Goal: Task Accomplishment & Management: Use online tool/utility

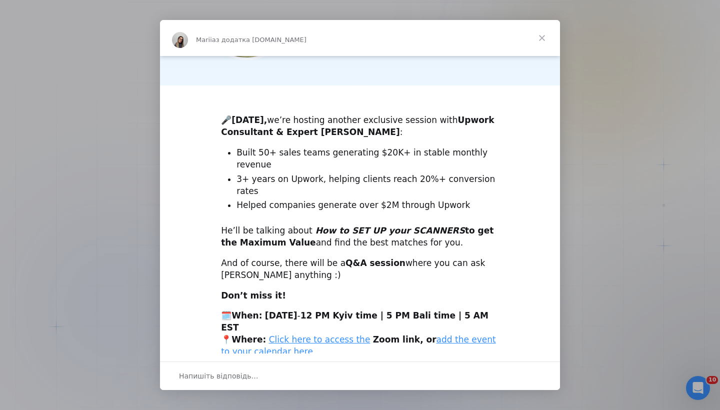
scroll to position [197, 0]
click at [544, 34] on span "Закрити" at bounding box center [542, 38] width 36 height 36
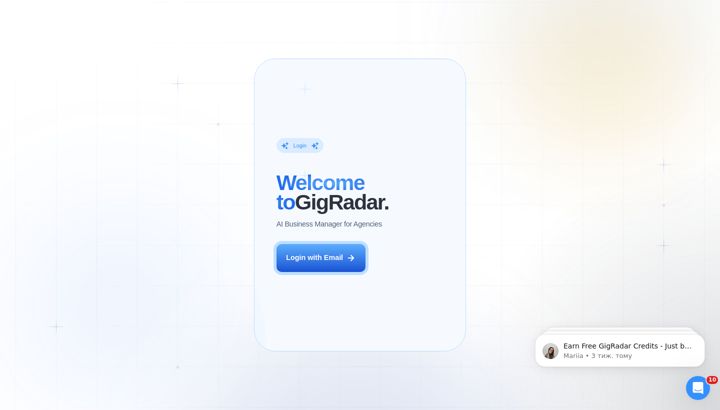
scroll to position [0, 0]
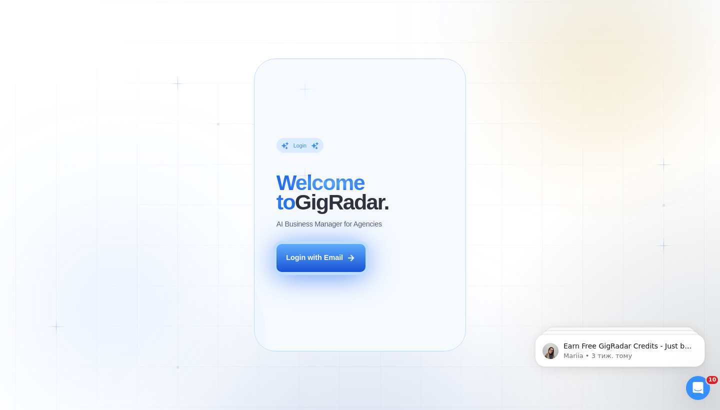
click at [320, 259] on button "Login with Email" at bounding box center [320, 258] width 89 height 28
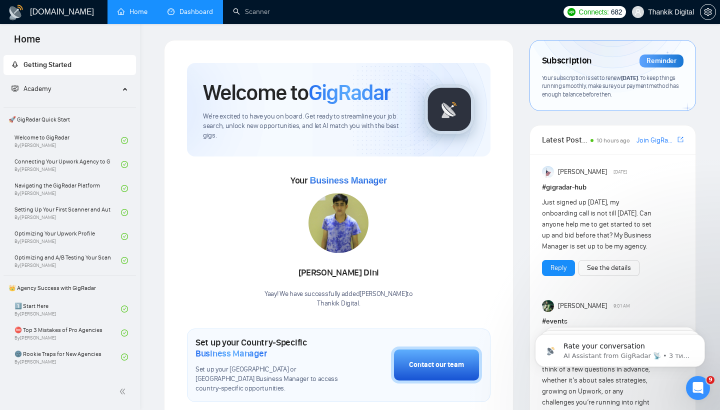
click at [194, 15] on link "Dashboard" at bounding box center [189, 11] width 45 height 8
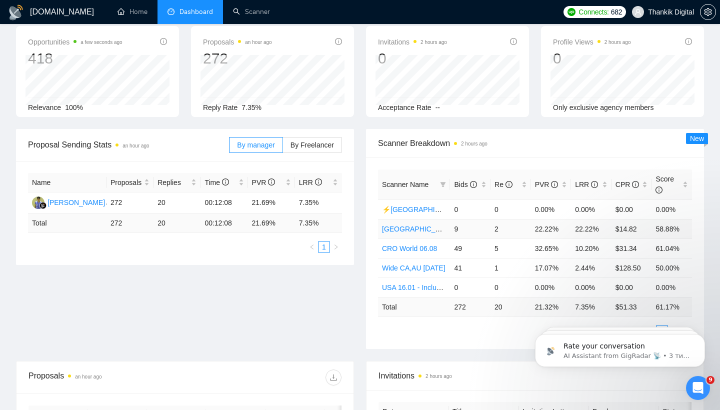
scroll to position [68, 0]
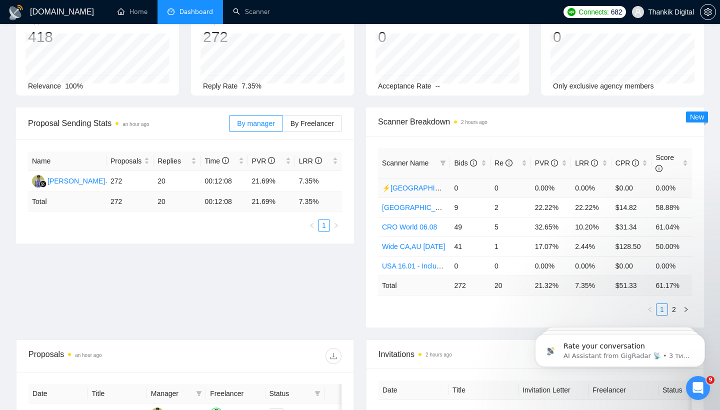
click at [433, 187] on link "⚡️USA // 10.03.2024 // (400$ +)" at bounding box center [454, 188] width 145 height 8
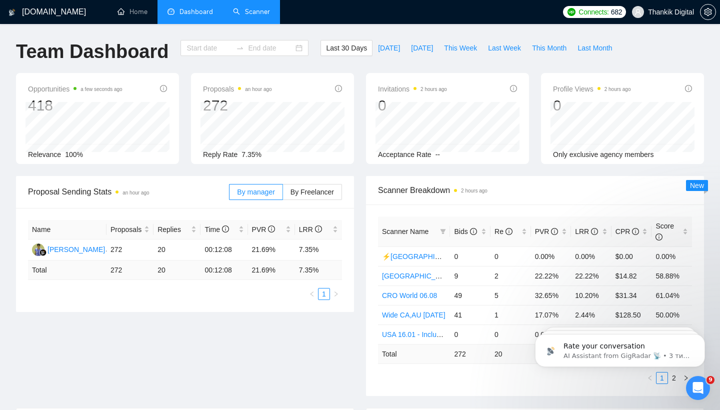
type input "2025-08-05"
type input "2025-09-04"
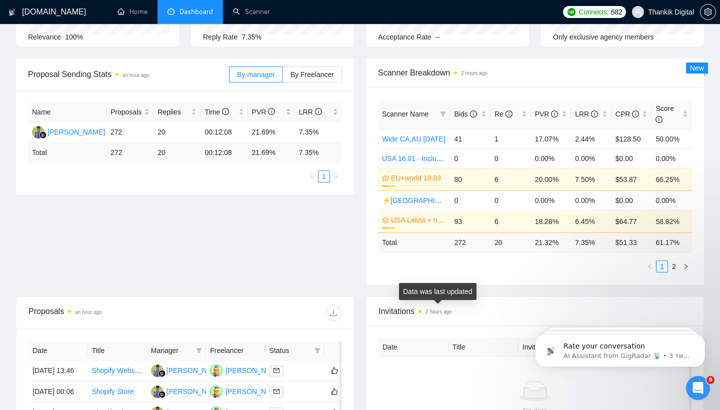
scroll to position [120, 0]
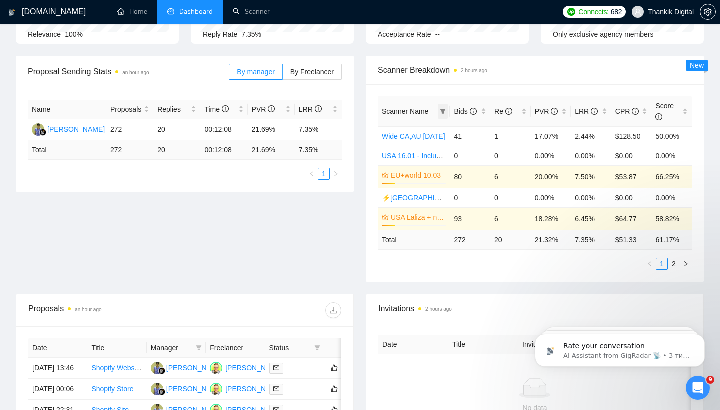
click at [442, 110] on icon "filter" at bounding box center [442, 111] width 5 height 5
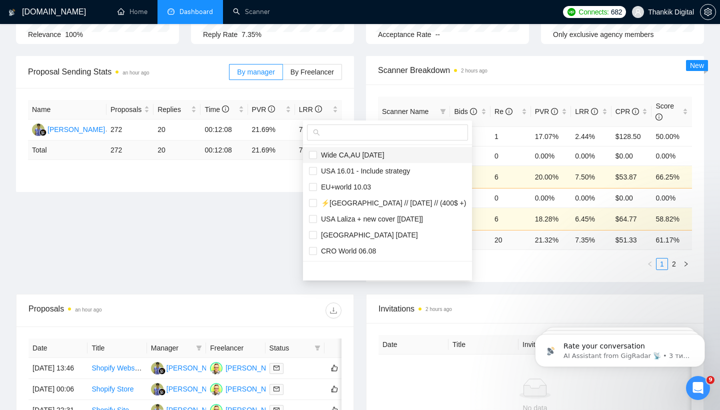
click at [373, 158] on span "Wide CA,AU 08.13.2024" at bounding box center [350, 155] width 67 height 8
checkbox input "true"
click at [356, 247] on span "CRO World 06.08" at bounding box center [346, 251] width 59 height 8
checkbox input "true"
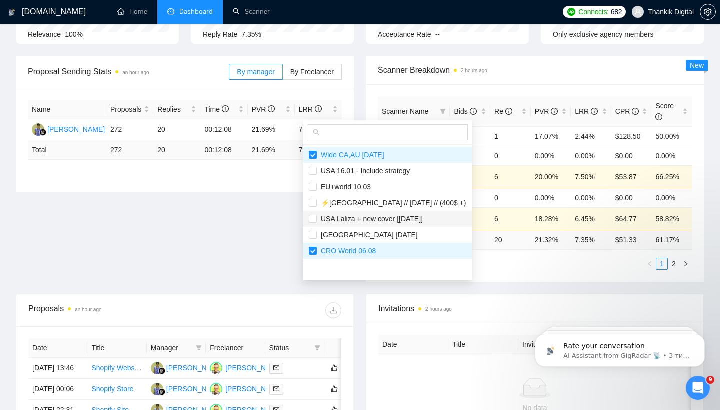
click at [357, 221] on span "USA Laliza + new cover [27.02.2025]" at bounding box center [370, 219] width 106 height 8
checkbox input "true"
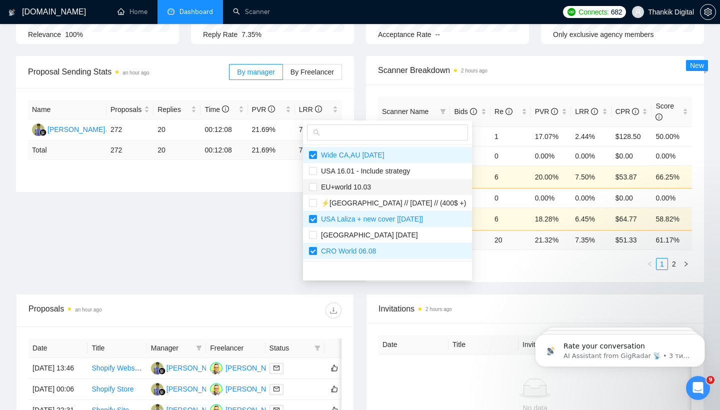
click at [396, 182] on span "EU+world 10.03" at bounding box center [387, 186] width 157 height 11
checkbox input "true"
click at [282, 229] on div "Proposal Sending Stats an hour ago By manager By Freelancer Name Proposals Repl…" at bounding box center [360, 175] width 700 height 238
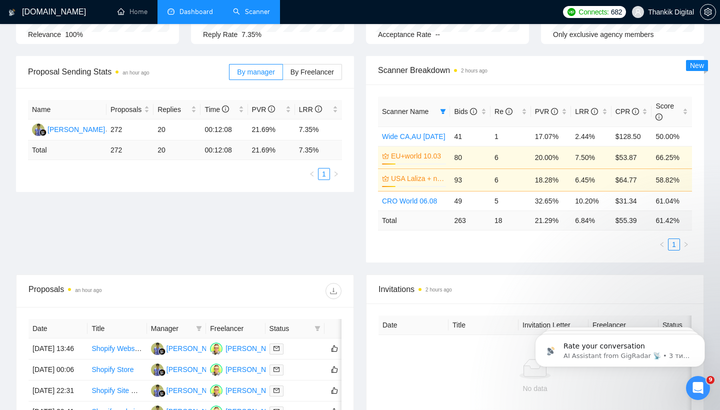
click at [244, 11] on link "Scanner" at bounding box center [251, 11] width 37 height 8
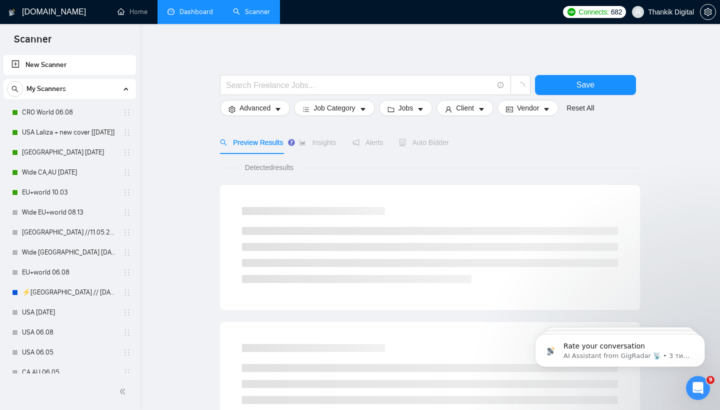
click at [200, 7] on link "Dashboard" at bounding box center [189, 11] width 45 height 8
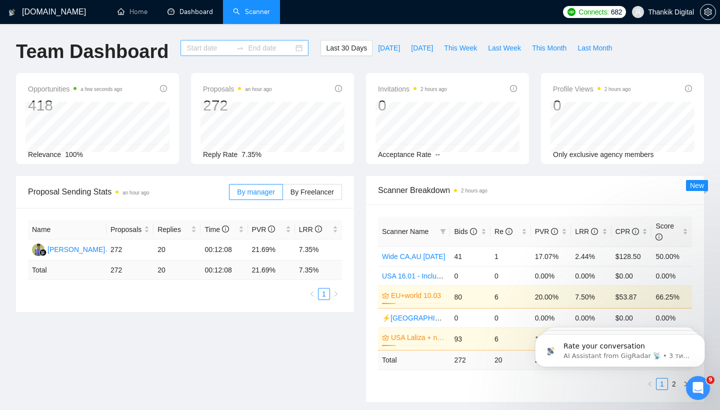
type input "2025-08-05"
type input "2025-09-04"
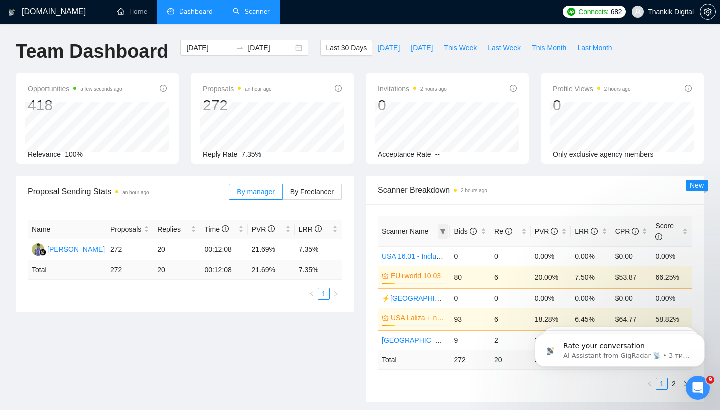
click at [440, 228] on span at bounding box center [443, 231] width 10 height 15
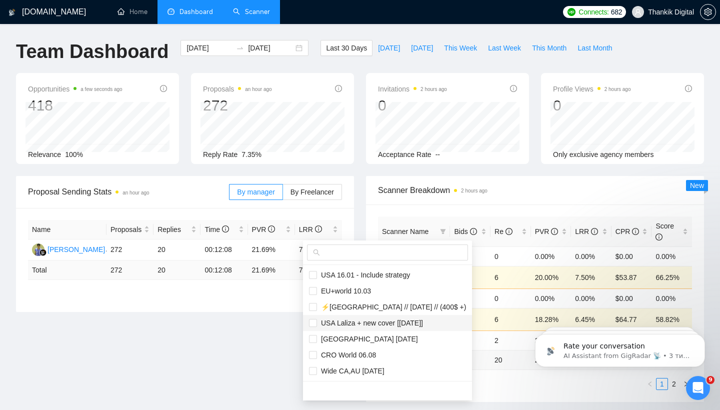
click at [322, 320] on span "USA Laliza + new cover [27.02.2025]" at bounding box center [370, 323] width 106 height 8
checkbox input "true"
click at [312, 371] on input "checkbox" at bounding box center [313, 371] width 8 height 8
checkbox input "true"
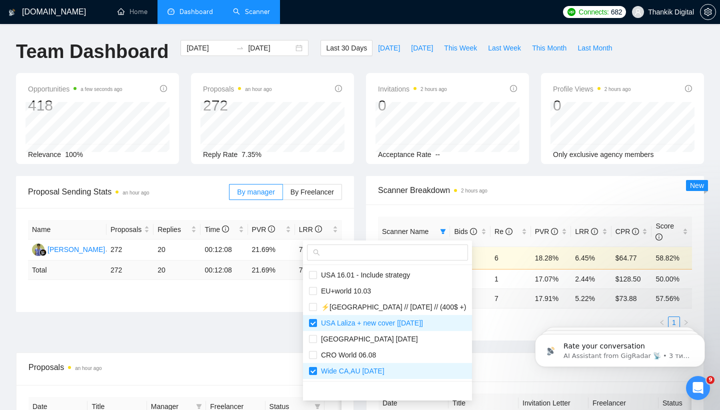
click at [289, 345] on div "Proposal Sending Stats an hour ago By manager By Freelancer Name Proposals Repl…" at bounding box center [360, 264] width 700 height 176
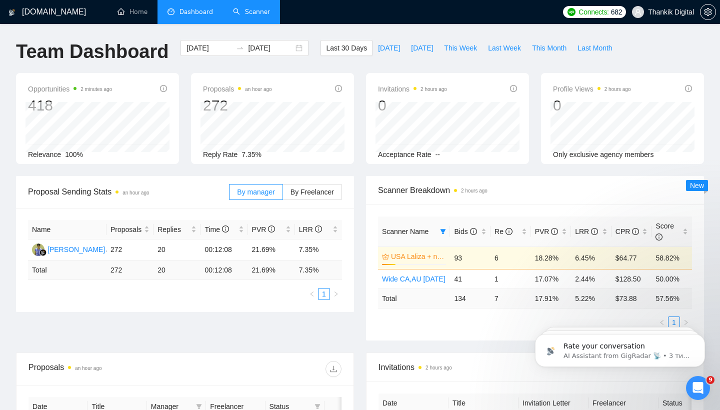
click at [248, 16] on link "Scanner" at bounding box center [251, 11] width 37 height 8
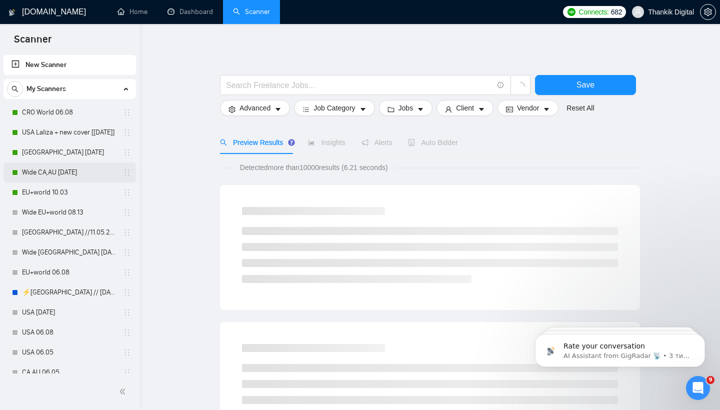
click at [49, 174] on link "Wide CA,AU 08.13.2024" at bounding box center [69, 172] width 95 height 20
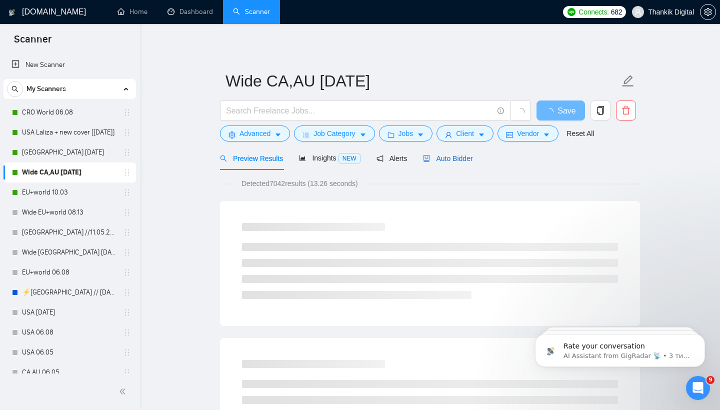
click at [460, 160] on span "Auto Bidder" at bounding box center [447, 158] width 49 height 8
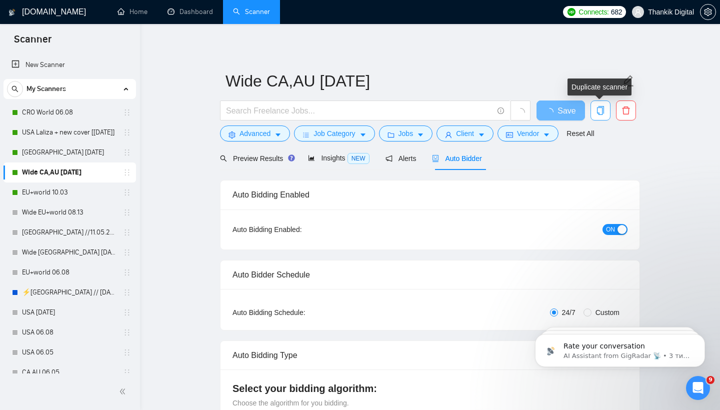
click at [599, 110] on icon "copy" at bounding box center [600, 110] width 9 height 9
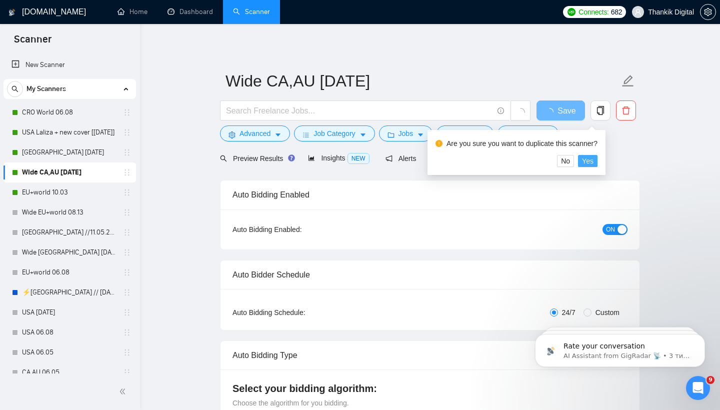
click at [592, 156] on span "Yes" at bounding box center [587, 160] width 11 height 11
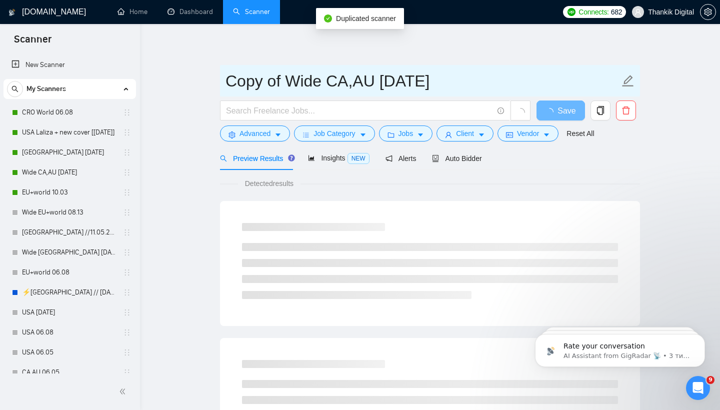
click at [252, 80] on input "Copy of Wide CA,AU 08.13.2024" at bounding box center [422, 80] width 394 height 25
click at [266, 80] on input "Copy of Wide CA,AU 08.13.2024" at bounding box center [422, 80] width 394 height 25
click at [263, 80] on input "Copy of Wide CA,AU 08.13.2024" at bounding box center [422, 80] width 394 height 25
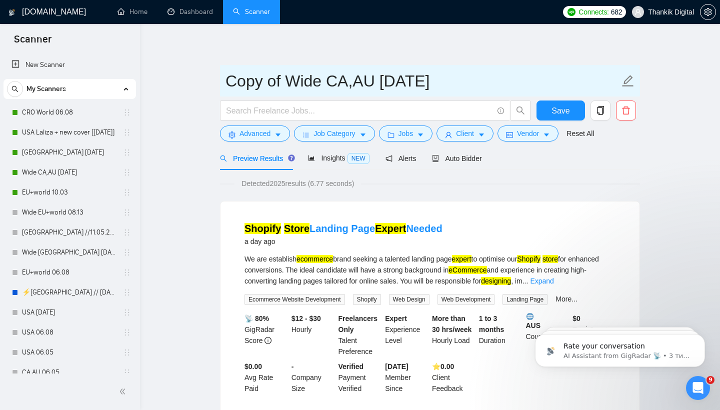
click at [478, 81] on input "Copy of Wide CA,AU 08.13.2024" at bounding box center [422, 80] width 394 height 25
type input "Copy of Wide CA,AU 08.13.2024 (04.09.2025)"
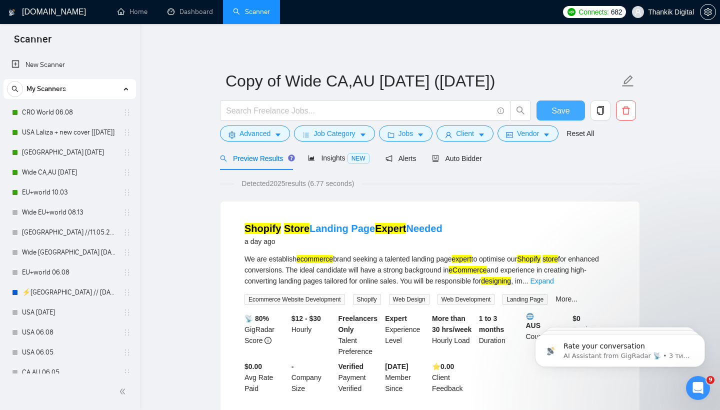
click at [555, 112] on span "Save" at bounding box center [560, 110] width 18 height 12
click at [54, 169] on link "Wide CA,AU 08.13.2024" at bounding box center [69, 172] width 95 height 20
click at [549, 105] on button "Save" at bounding box center [560, 110] width 48 height 20
click at [67, 173] on link "Wide CA,AU 08.13.2024" at bounding box center [69, 172] width 95 height 20
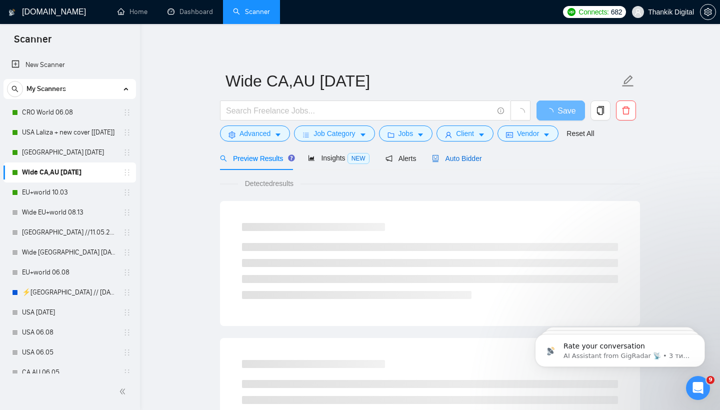
click at [462, 156] on span "Auto Bidder" at bounding box center [456, 158] width 49 height 8
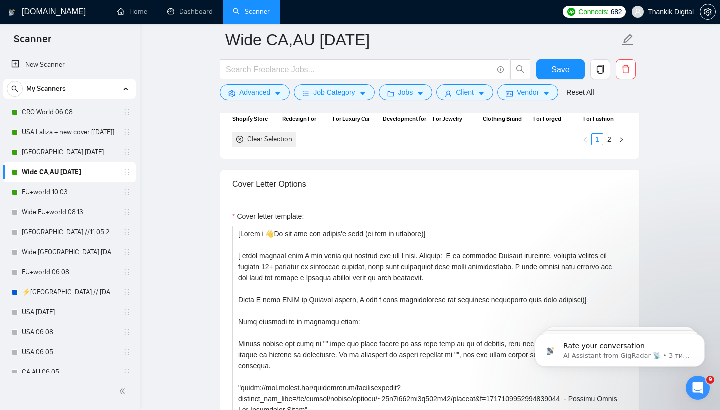
scroll to position [1188, 0]
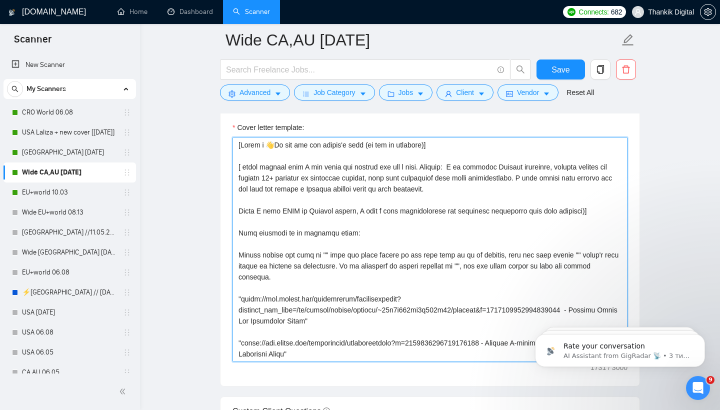
click at [387, 206] on textarea "Cover letter template:" at bounding box center [429, 249] width 395 height 225
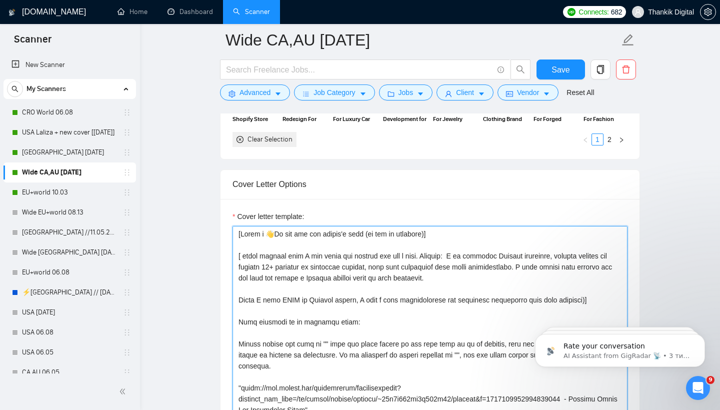
scroll to position [1099, 0]
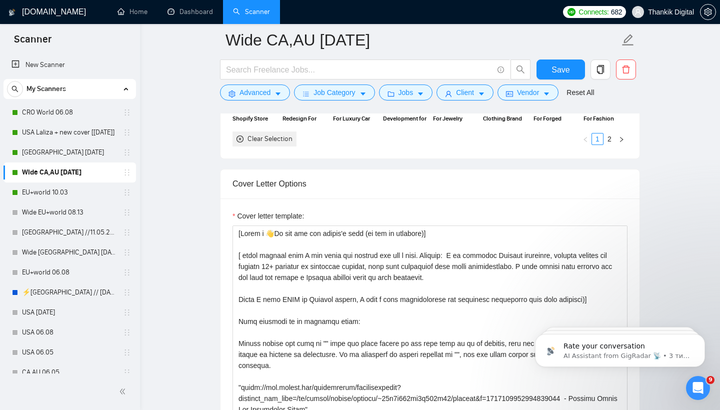
click at [328, 198] on div "Cover Letter Options" at bounding box center [429, 183] width 395 height 28
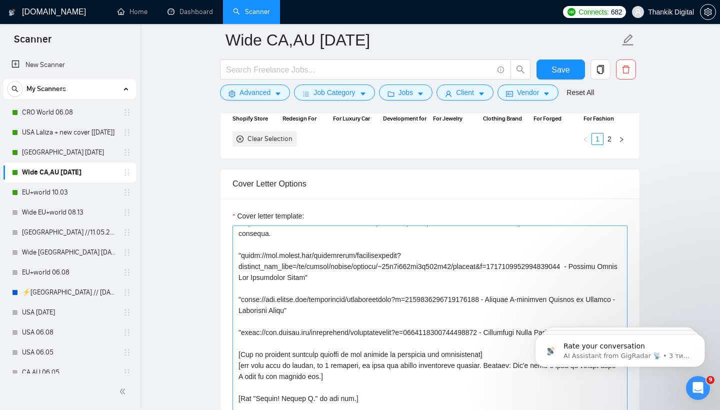
scroll to position [143, 0]
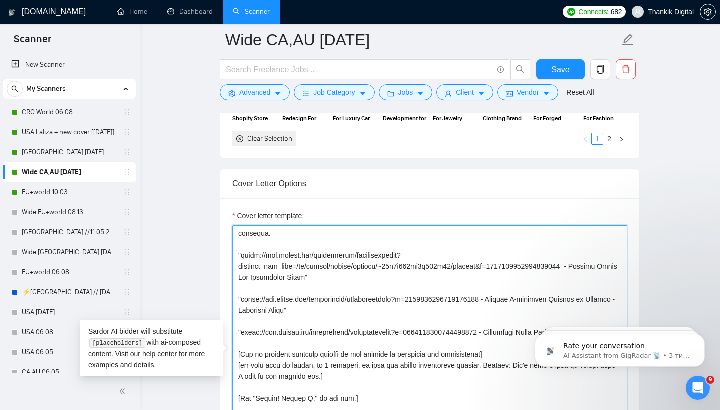
drag, startPoint x: 513, startPoint y: 304, endPoint x: 330, endPoint y: 315, distance: 183.2
click at [330, 315] on textarea "Cover letter template:" at bounding box center [429, 337] width 395 height 225
paste textarea "Australian skincare brand on Shopify (Before/After)"
drag, startPoint x: 241, startPoint y: 306, endPoint x: 506, endPoint y: 305, distance: 264.8
click at [506, 305] on textarea "Cover letter template:" at bounding box center [429, 337] width 395 height 225
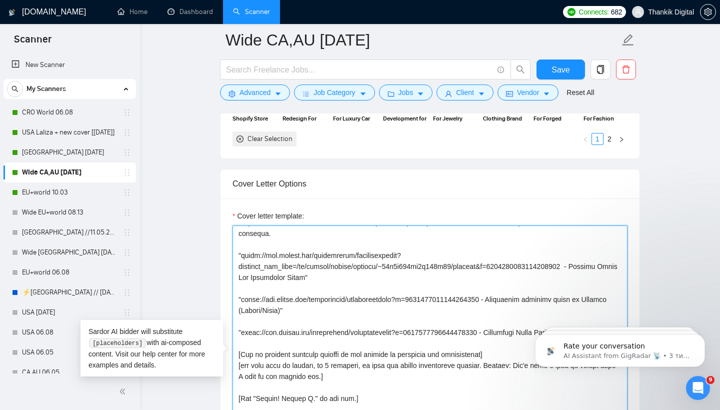
paste textarea "s=1017484851352698949&p=1953753062553853952"
drag, startPoint x: 409, startPoint y: 319, endPoint x: 229, endPoint y: 307, distance: 180.3
click at [229, 307] on div "Cover letter template:" at bounding box center [429, 336] width 419 height 276
click at [302, 279] on textarea "Cover letter template:" at bounding box center [429, 337] width 395 height 225
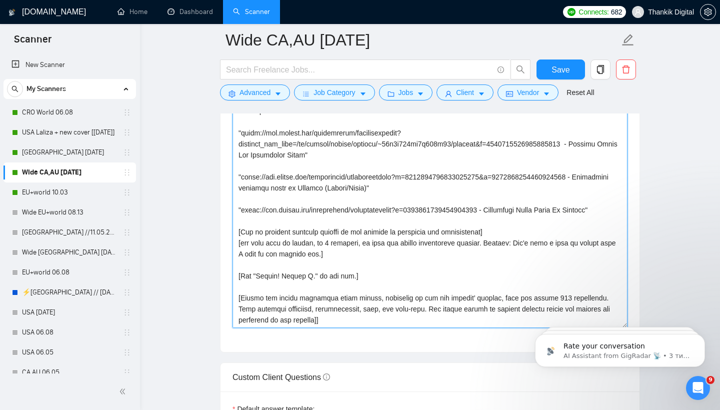
scroll to position [1228, 0]
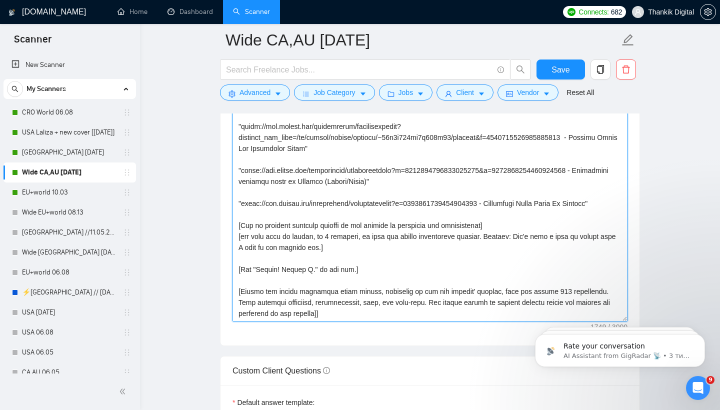
drag, startPoint x: 334, startPoint y: 267, endPoint x: 234, endPoint y: 247, distance: 102.4
click at [233, 246] on textarea "Cover letter template:" at bounding box center [429, 208] width 395 height 225
click at [312, 273] on textarea "Cover letter template:" at bounding box center [429, 208] width 395 height 225
drag, startPoint x: 524, startPoint y: 254, endPoint x: 327, endPoint y: 269, distance: 197.5
click at [326, 269] on textarea "Cover letter template:" at bounding box center [429, 208] width 395 height 225
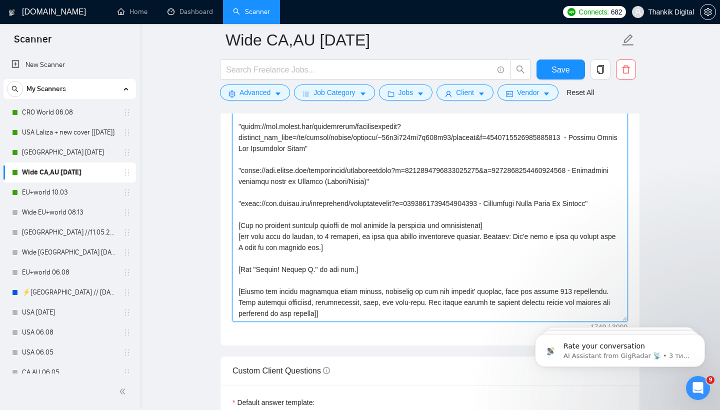
paste textarea "’s get started and make your project a success.”"
drag, startPoint x: 321, startPoint y: 265, endPoint x: 233, endPoint y: 245, distance: 89.7
click at [233, 245] on textarea "Cover letter template:" at bounding box center [429, 208] width 395 height 225
click at [265, 227] on textarea "Cover letter template:" at bounding box center [429, 208] width 395 height 225
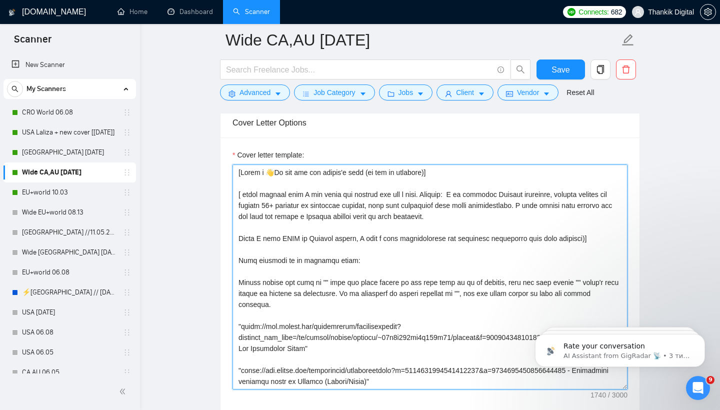
scroll to position [1160, 0]
drag, startPoint x: 599, startPoint y: 256, endPoint x: 239, endPoint y: 257, distance: 359.8
click at [239, 257] on textarea "Cover letter template:" at bounding box center [429, 276] width 395 height 225
click at [341, 290] on textarea "Cover letter template:" at bounding box center [429, 276] width 395 height 225
drag, startPoint x: 359, startPoint y: 256, endPoint x: 593, endPoint y: 257, distance: 233.3
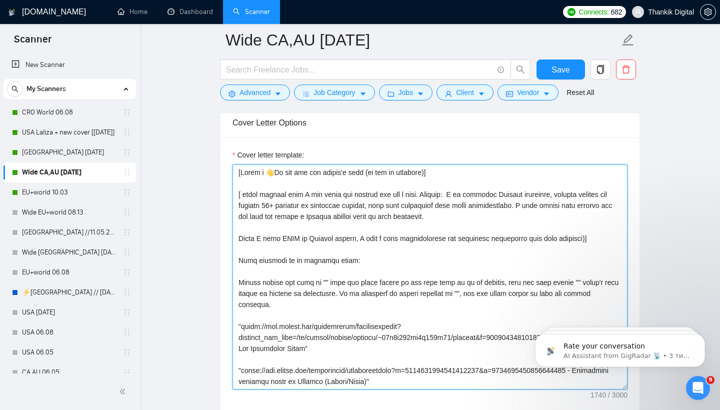
click at [593, 257] on textarea "Cover letter template:" at bounding box center [429, 276] width 395 height 225
paste textarea "work exclusively with Shopify stores, which gives me deep insight into what mak…"
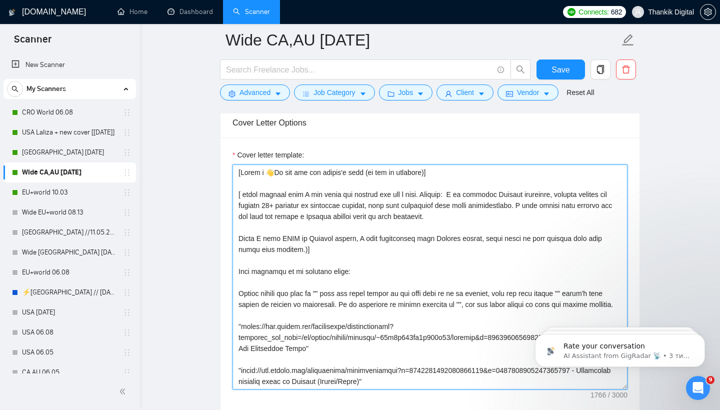
drag, startPoint x: 360, startPoint y: 256, endPoint x: 254, endPoint y: 251, distance: 106.5
click at [254, 252] on textarea "Cover letter template:" at bounding box center [429, 276] width 395 height 225
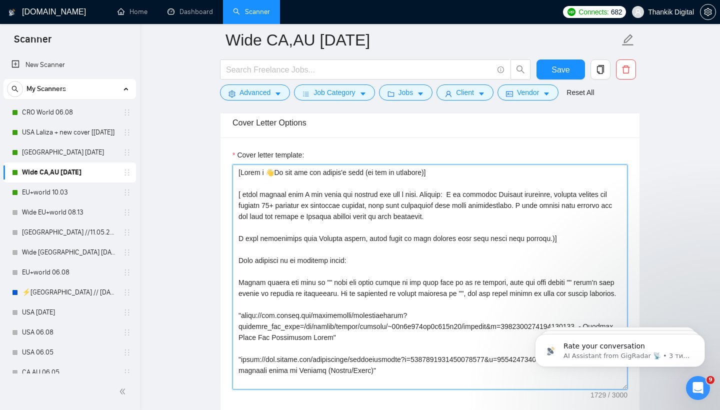
drag, startPoint x: 569, startPoint y: 255, endPoint x: 253, endPoint y: 254, distance: 315.8
click at [253, 254] on textarea "Cover letter template:" at bounding box center [429, 276] width 395 height 225
drag, startPoint x: 237, startPoint y: 256, endPoint x: 575, endPoint y: 256, distance: 338.3
click at [576, 256] on textarea "Cover letter template:" at bounding box center [429, 276] width 395 height 225
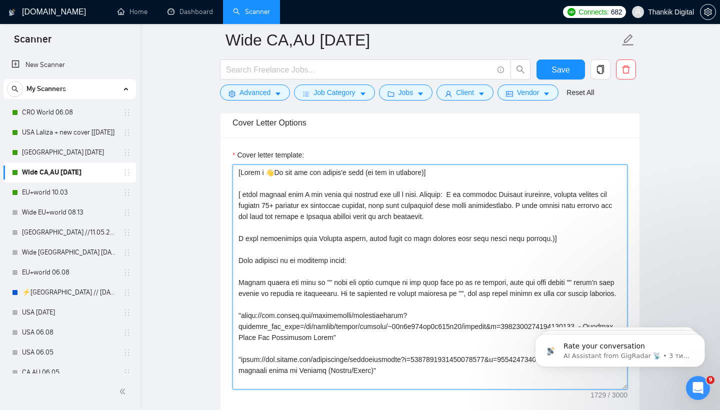
click at [456, 275] on textarea "Cover letter template:" at bounding box center [429, 276] width 395 height 225
click at [557, 256] on textarea "Cover letter template:" at bounding box center [429, 276] width 395 height 225
type textarea "[Write a 👋Hi and use the client's name (if any is provided)] [ write briefly th…"
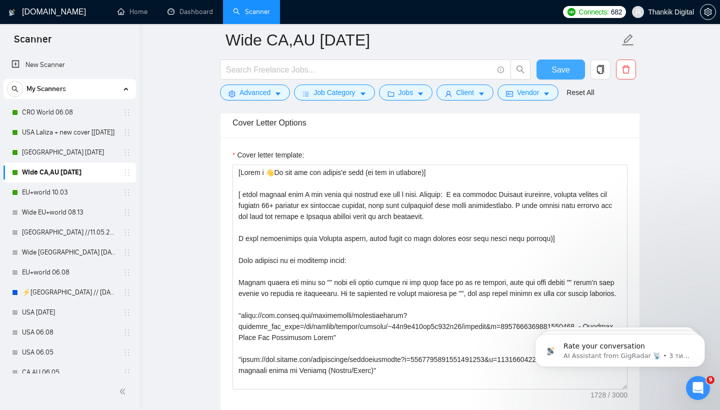
click at [562, 70] on span "Save" at bounding box center [560, 69] width 18 height 12
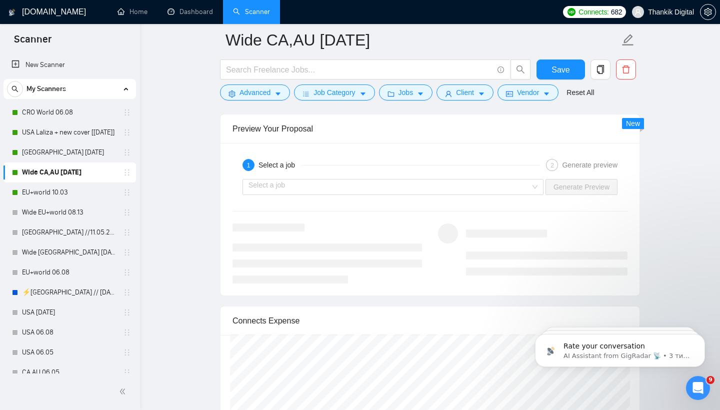
scroll to position [1976, 0]
click at [484, 193] on input "search" at bounding box center [389, 185] width 282 height 15
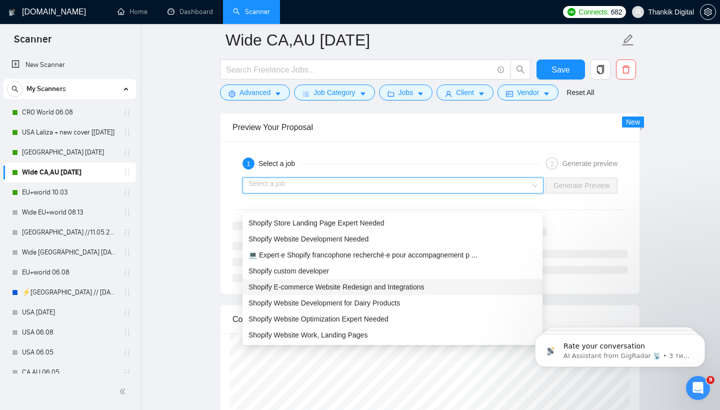
click at [424, 283] on span "Shopify E-commerce Website Redesign and Integrations" at bounding box center [335, 287] width 175 height 8
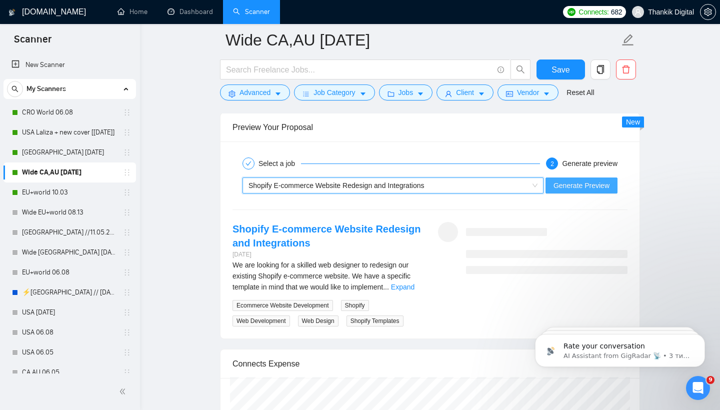
click at [579, 191] on span "Generate Preview" at bounding box center [581, 185] width 56 height 11
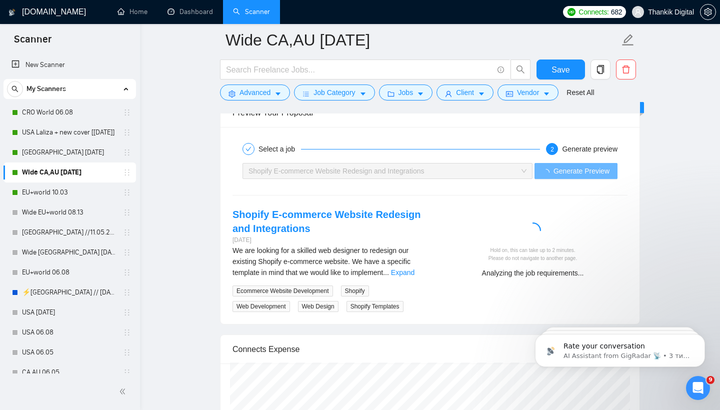
scroll to position [1992, 0]
